Goal: Task Accomplishment & Management: Manage account settings

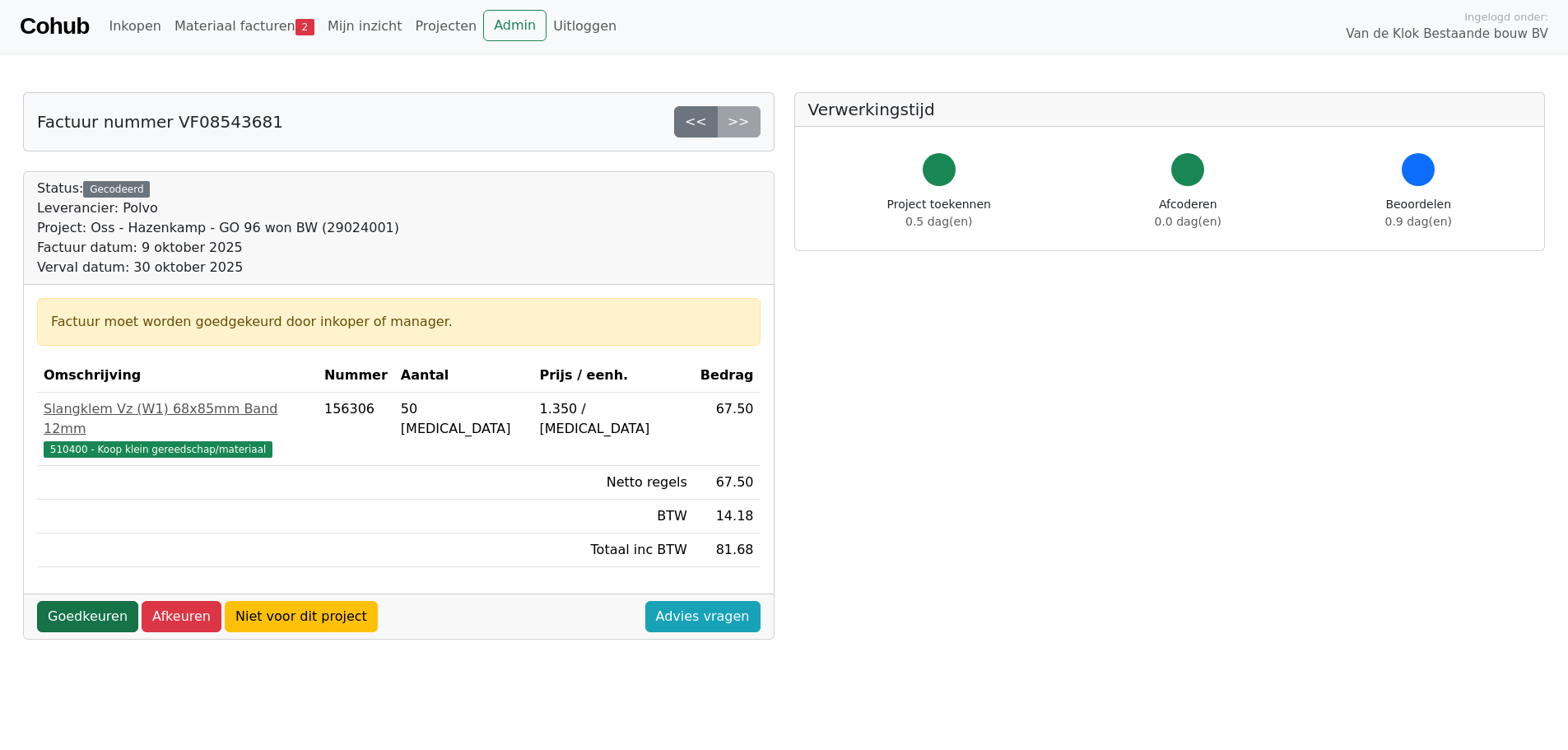
click at [93, 600] on link "Goedkeuren" at bounding box center [87, 616] width 101 height 31
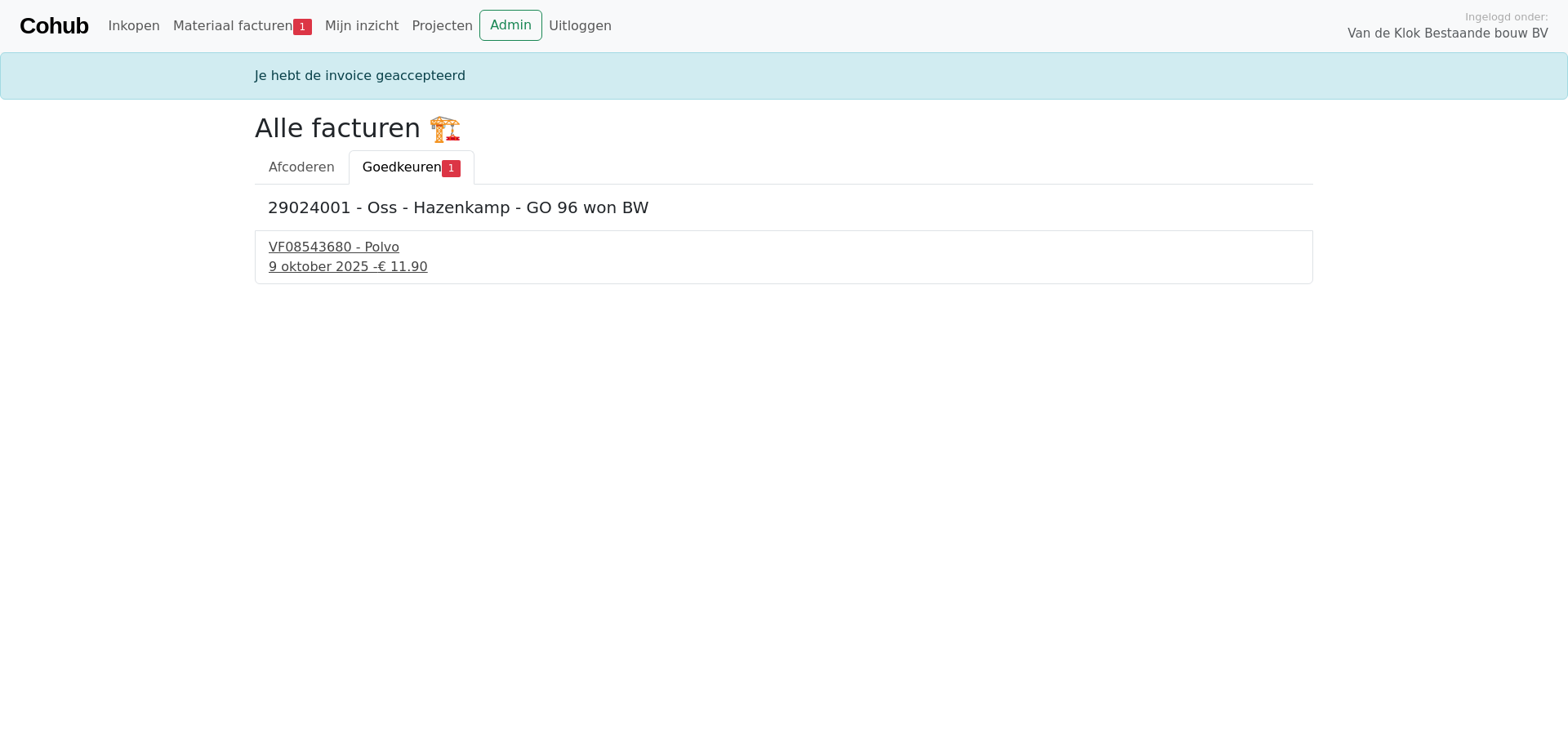
click at [336, 255] on div "VF08543680 - Polvo" at bounding box center [784, 247] width 1030 height 20
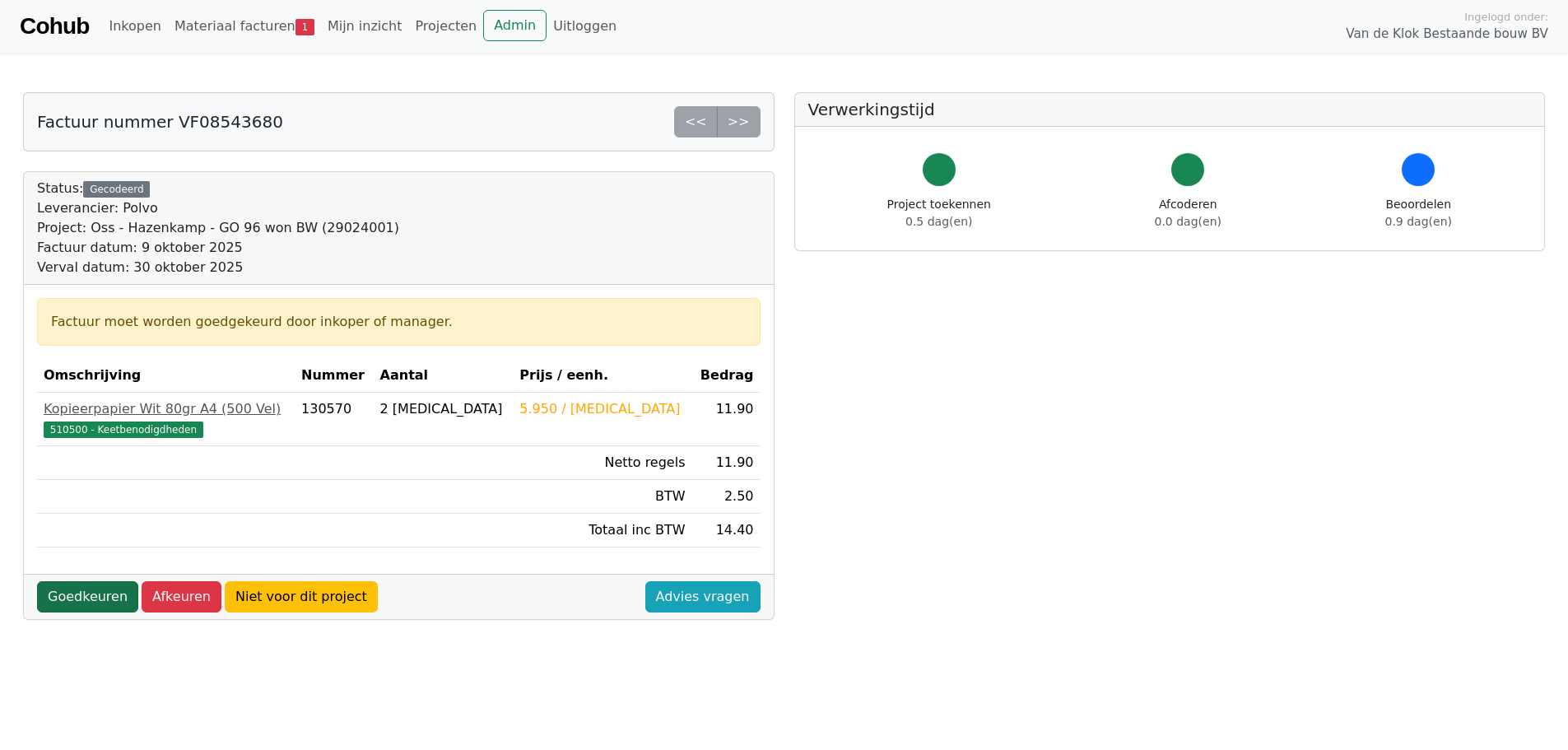
click at [89, 601] on link "Goedkeuren" at bounding box center [87, 597] width 101 height 31
